Goal: Find specific page/section: Find specific page/section

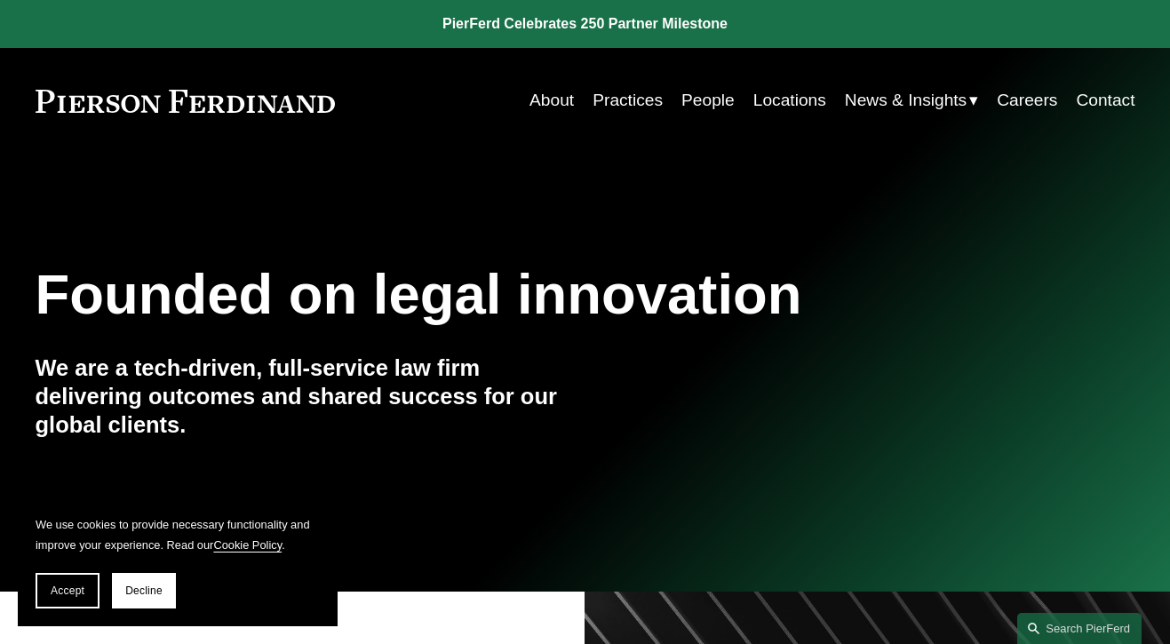
click at [701, 106] on link "People" at bounding box center [707, 100] width 53 height 34
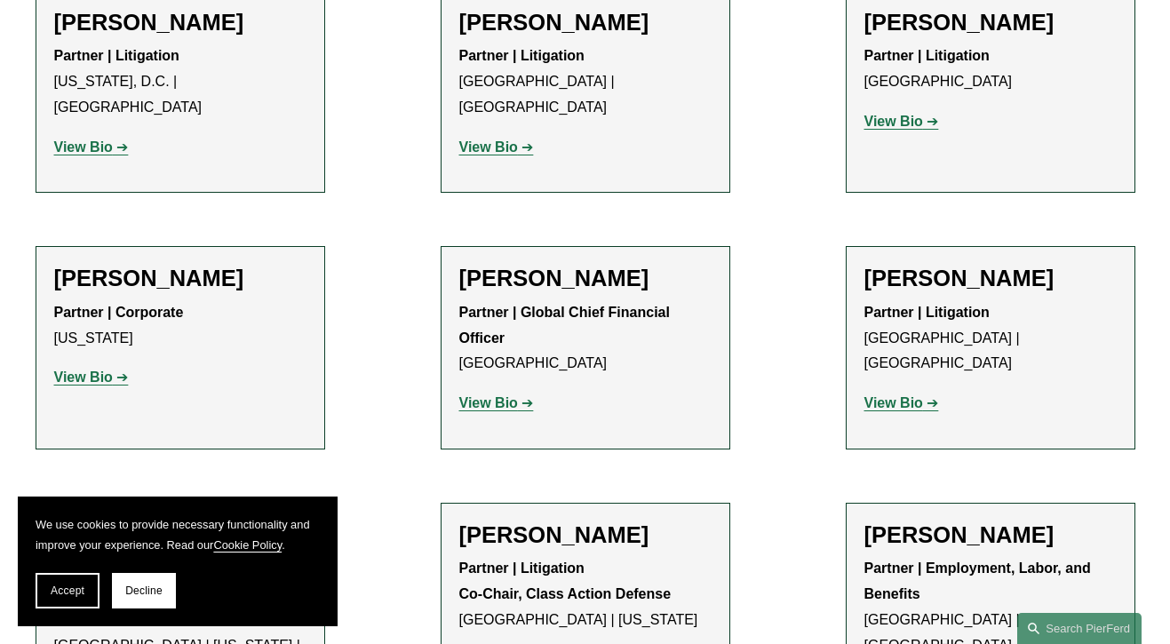
scroll to position [13892, 0]
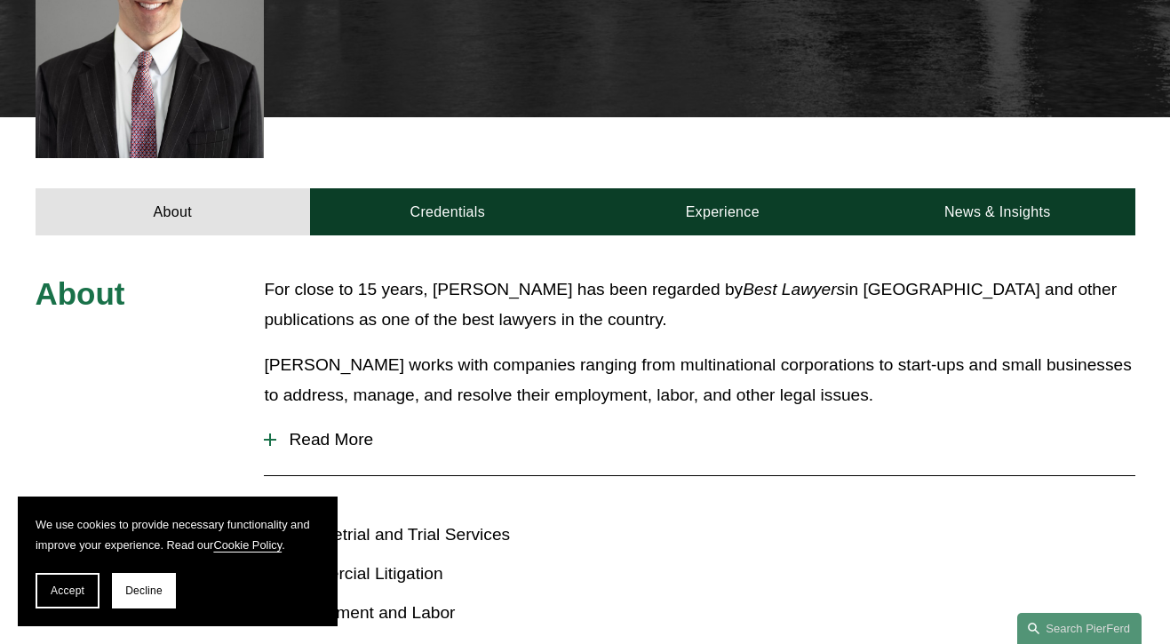
scroll to position [603, 0]
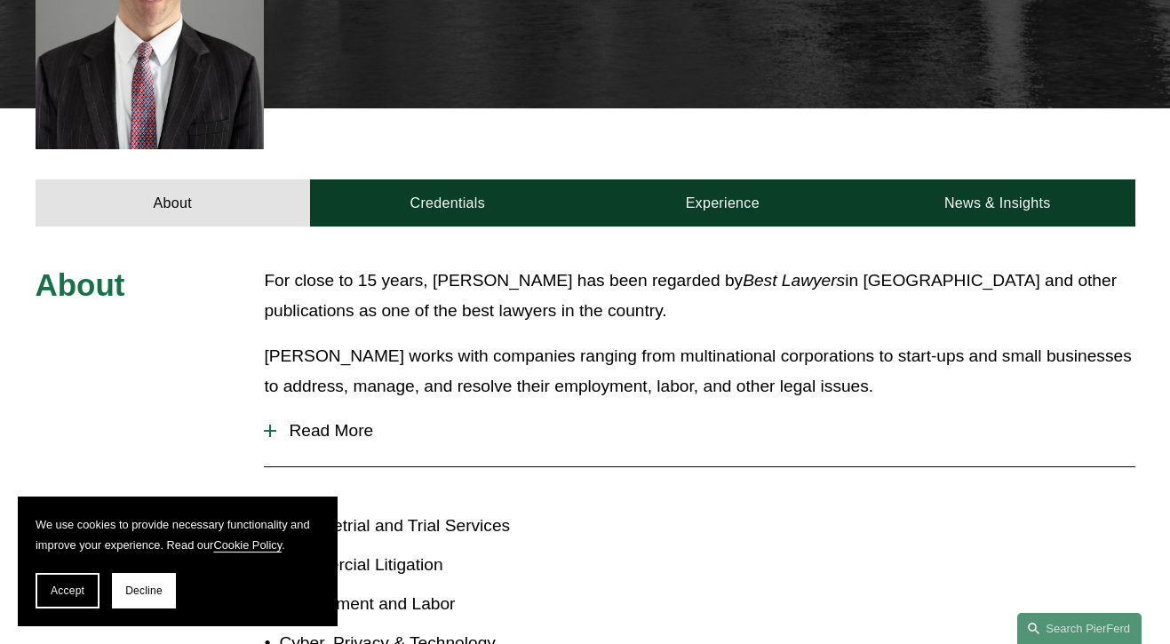
click at [302, 408] on button "Read More" at bounding box center [699, 431] width 870 height 46
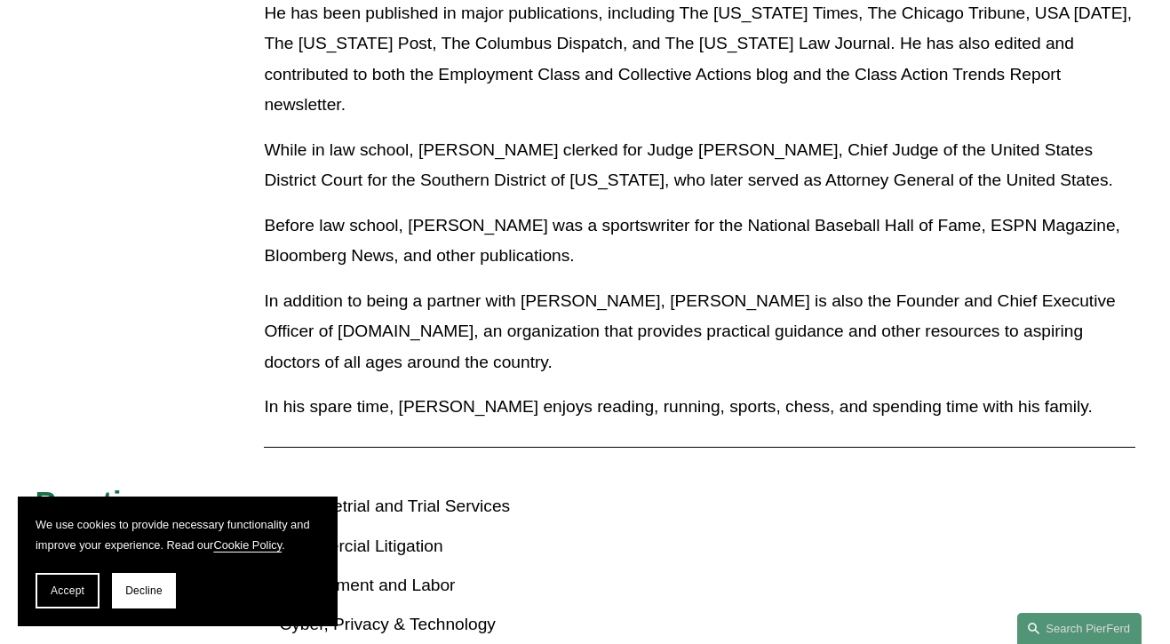
scroll to position [1857, 0]
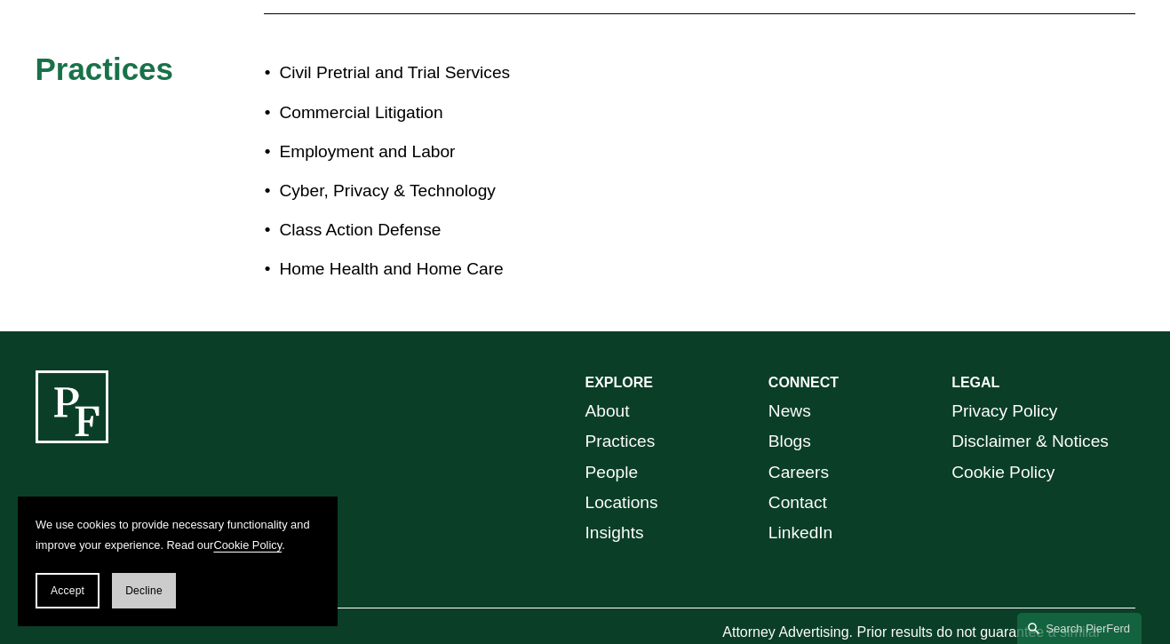
click at [140, 584] on span "Decline" at bounding box center [143, 590] width 37 height 12
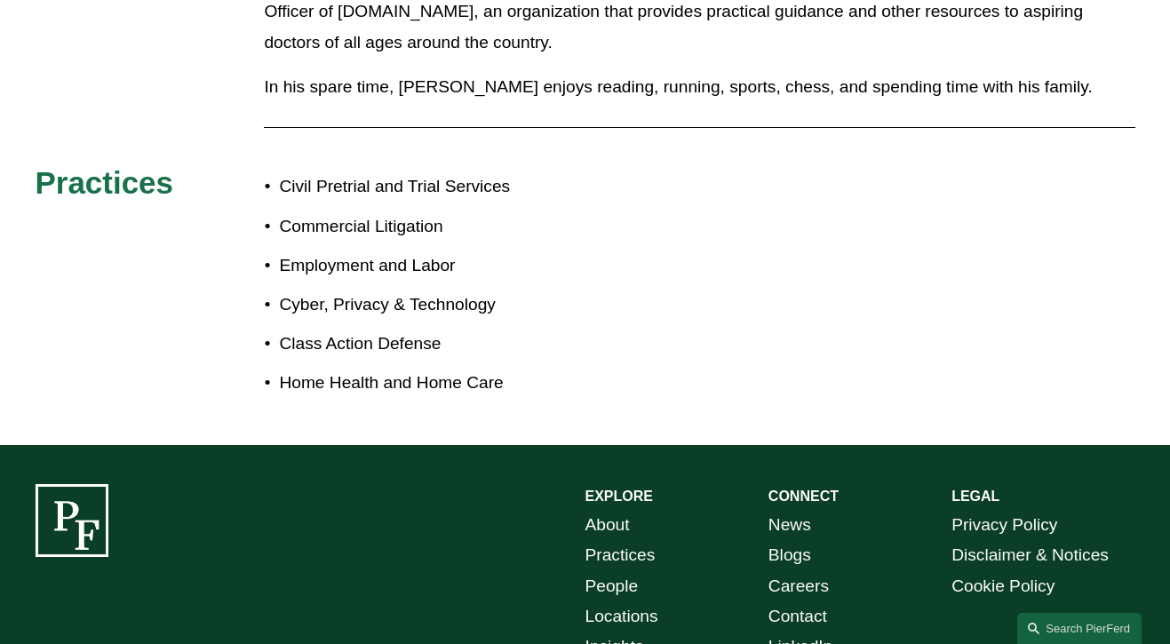
scroll to position [1739, 0]
